Goal: Task Accomplishment & Management: Manage account settings

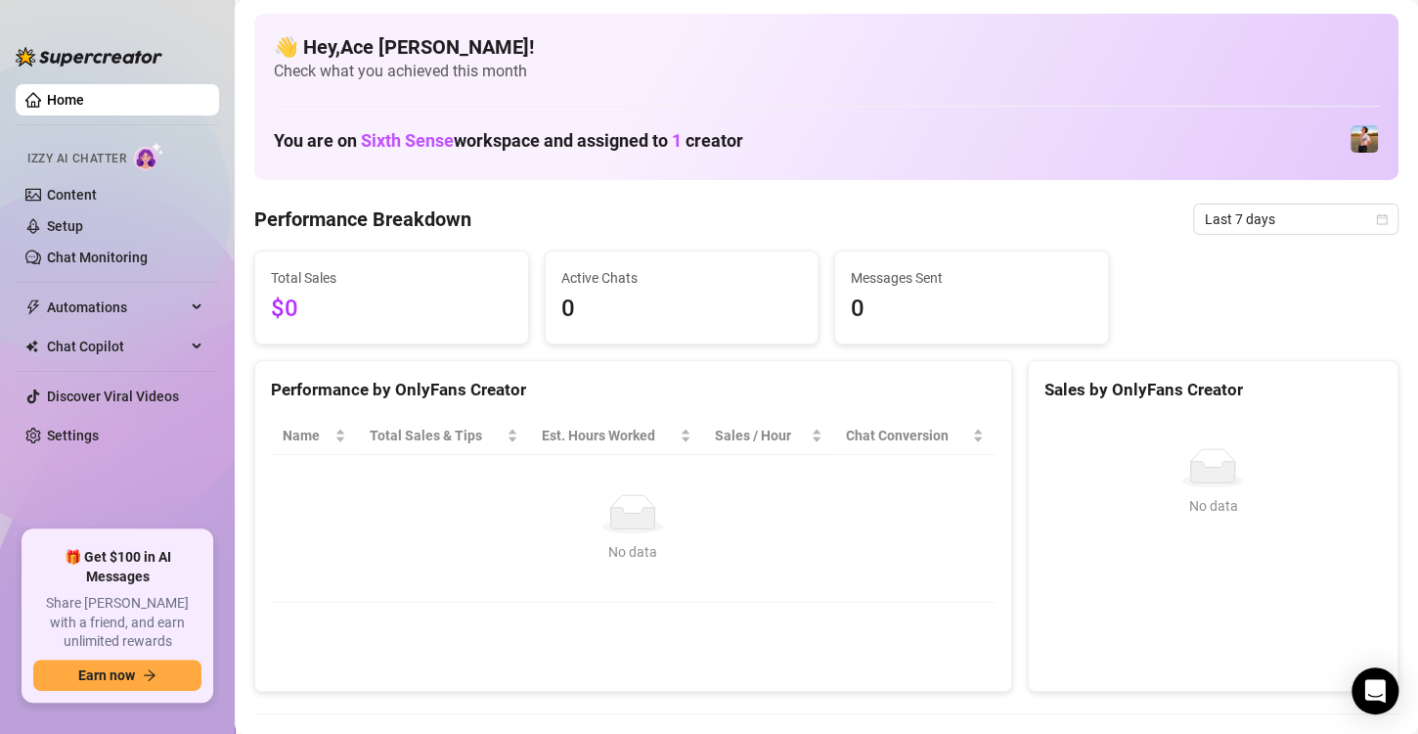
click at [229, 39] on aside "Home Izzy AI Chatter Content Setup Chat Monitoring Automations Chat Copilot Dis…" at bounding box center [117, 367] width 235 height 734
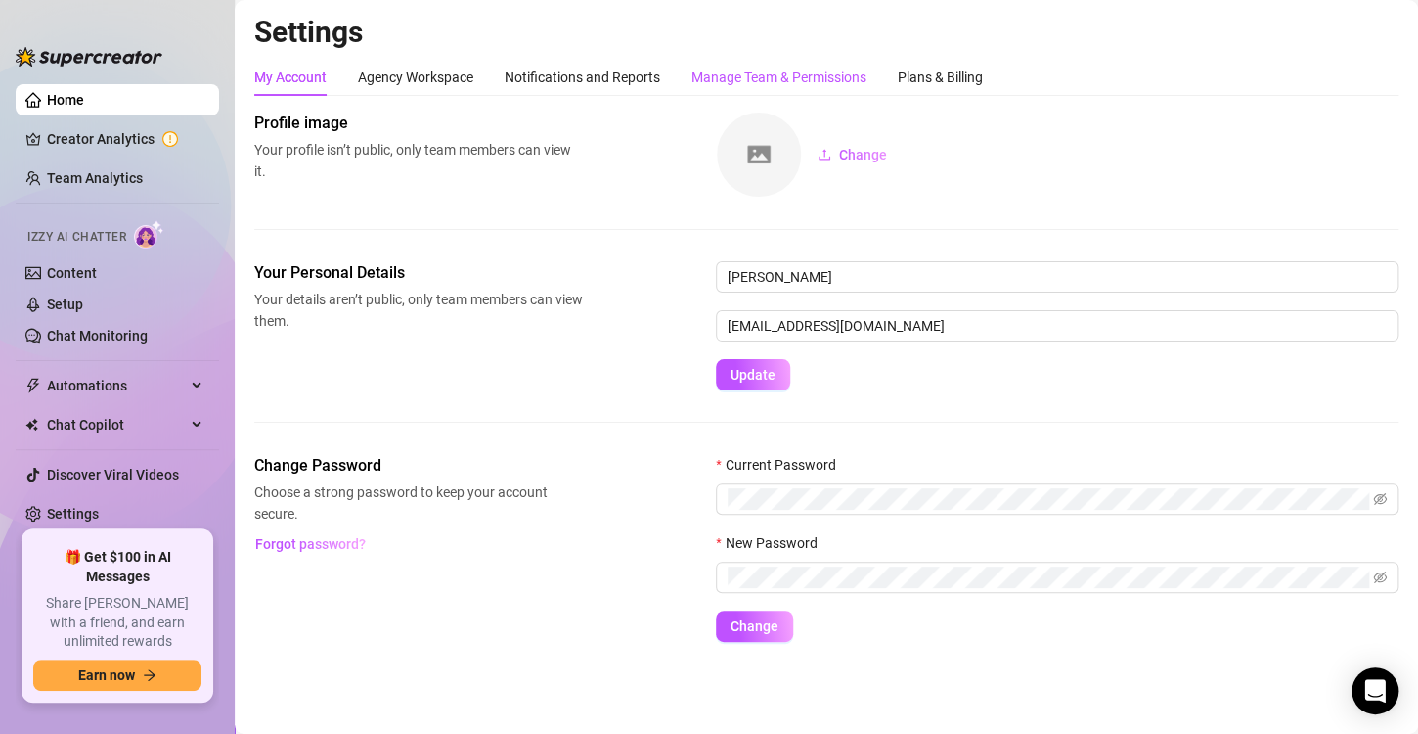
click at [750, 77] on div "Manage Team & Permissions" at bounding box center [779, 78] width 175 height 22
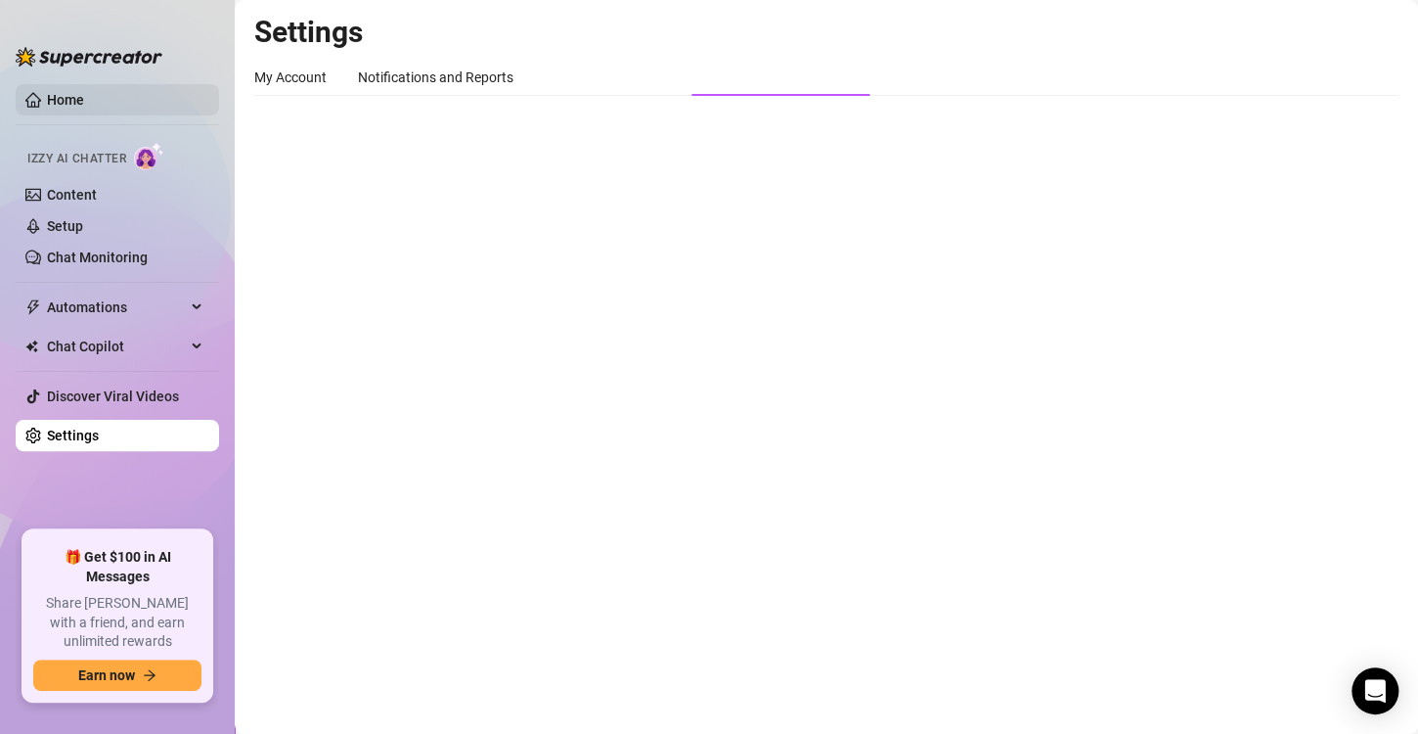
click at [72, 102] on link "Home" at bounding box center [65, 100] width 37 height 16
